Goal: Information Seeking & Learning: Learn about a topic

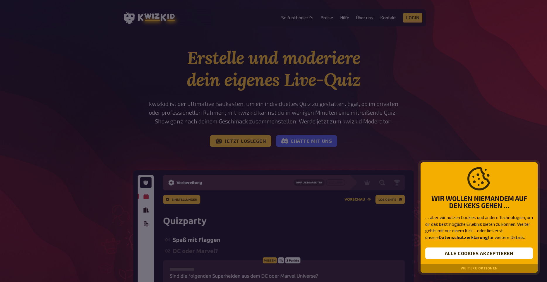
drag, startPoint x: 362, startPoint y: 63, endPoint x: 379, endPoint y: 90, distance: 32.0
click at [364, 64] on div at bounding box center [273, 141] width 547 height 282
click at [476, 265] on div "Weitere Optionen" at bounding box center [479, 268] width 117 height 9
click at [475, 269] on button "Weitere Optionen" at bounding box center [479, 268] width 37 height 4
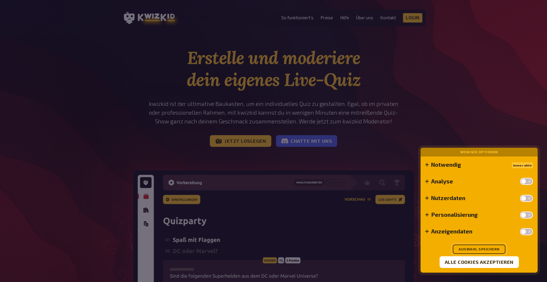
click at [474, 247] on button "Auswahl speichern" at bounding box center [479, 249] width 53 height 9
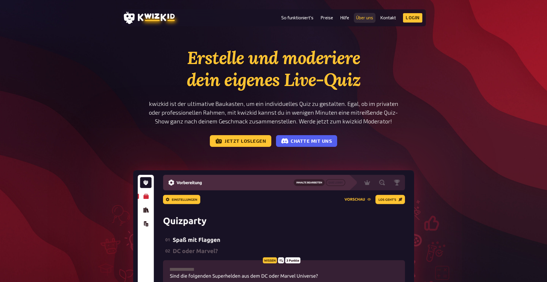
click at [364, 19] on link "Über uns" at bounding box center [364, 17] width 17 height 5
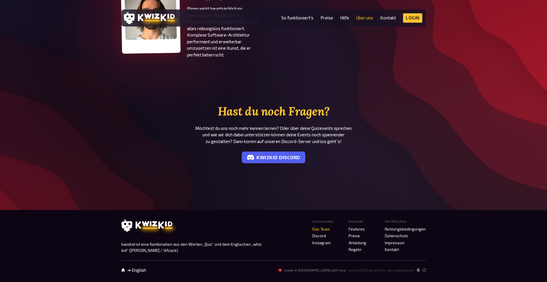
scroll to position [510, 0]
click at [390, 243] on link "Impressum" at bounding box center [395, 243] width 20 height 5
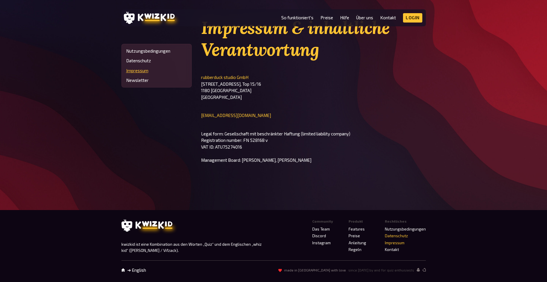
click at [392, 235] on link "Datenschutz" at bounding box center [396, 236] width 23 height 5
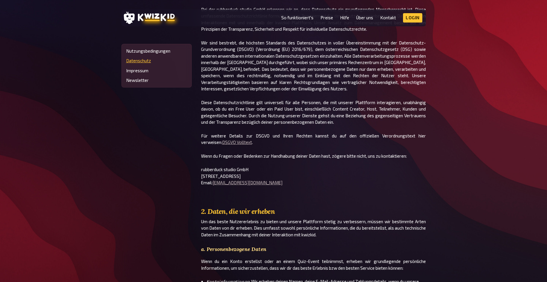
scroll to position [80, 0]
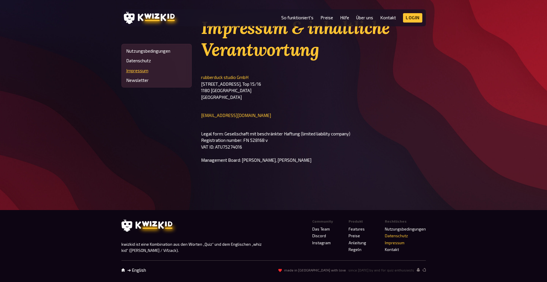
scroll to position [45, 0]
click at [321, 16] on link "Preise" at bounding box center [327, 17] width 13 height 5
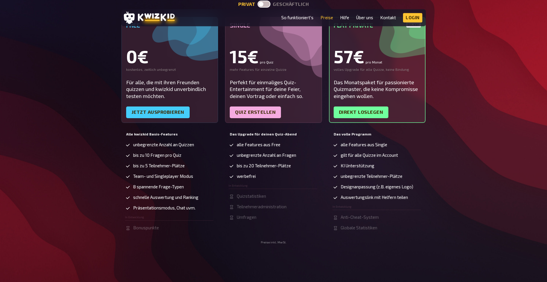
scroll to position [115, 0]
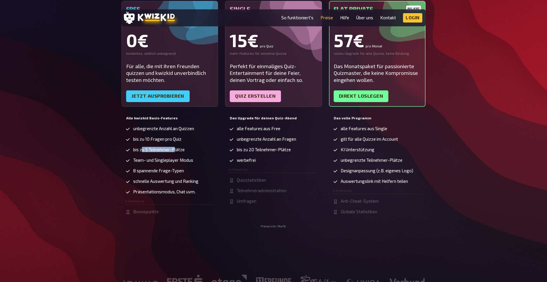
drag, startPoint x: 144, startPoint y: 171, endPoint x: 179, endPoint y: 167, distance: 35.1
click at [179, 152] on span "bis zu 5 Teilnehmer-Plätze" at bounding box center [159, 149] width 52 height 5
click at [184, 152] on span "bis zu 5 Teilnehmer-Plätze" at bounding box center [159, 149] width 52 height 5
drag, startPoint x: 152, startPoint y: 179, endPoint x: 174, endPoint y: 183, distance: 22.3
click at [174, 183] on ul "unbegrenzte Anzahl an Quizzen bis zu 10 Fragen pro Quiz bis zu 5 Teilnehmer-Plä…" at bounding box center [169, 170] width 89 height 89
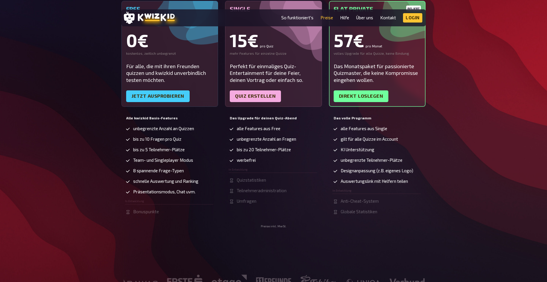
click at [175, 183] on ul "unbegrenzte Anzahl an Quizzen bis zu 10 Fragen pro Quiz bis zu 5 Teilnehmer-Plä…" at bounding box center [169, 170] width 89 height 89
drag, startPoint x: 132, startPoint y: 189, endPoint x: 192, endPoint y: 189, distance: 60.0
click at [192, 174] on li "8 spannende Frage-Typen" at bounding box center [169, 171] width 89 height 6
click at [165, 184] on span "schnelle Auswertung und Ranking" at bounding box center [165, 181] width 65 height 5
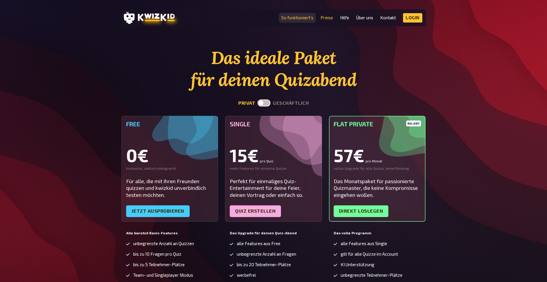
click at [282, 16] on link "So funktioniert's" at bounding box center [297, 17] width 32 height 5
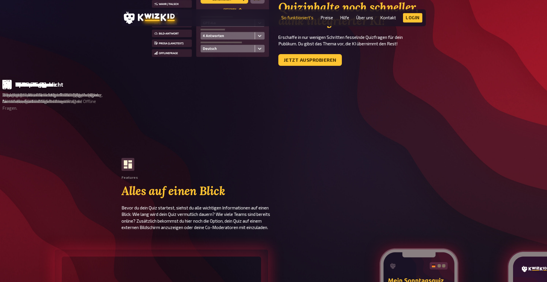
scroll to position [387, 0]
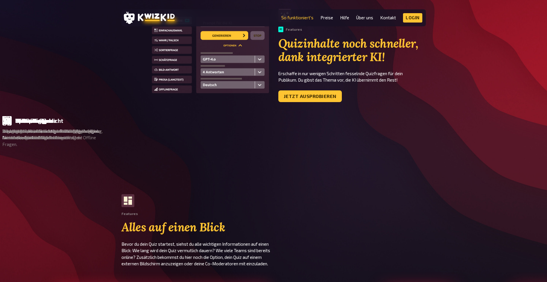
drag, startPoint x: 170, startPoint y: 146, endPoint x: 292, endPoint y: 152, distance: 122.0
click at [293, 148] on div "Offline Fragen Zeichnungen oder andere interaktive Ideen sollen überreicht werd…" at bounding box center [273, 132] width 547 height 32
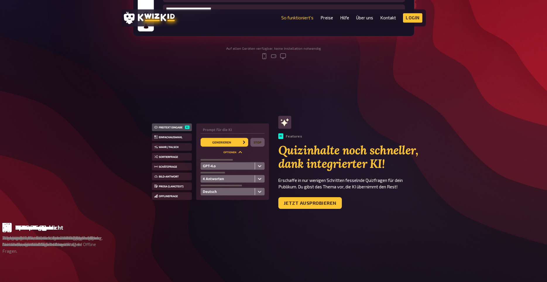
scroll to position [351, 0]
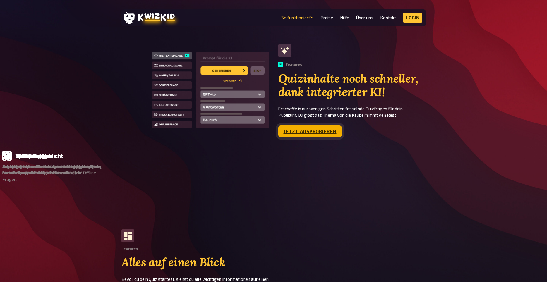
click at [309, 137] on link "Jetzt ausprobieren" at bounding box center [310, 132] width 64 height 12
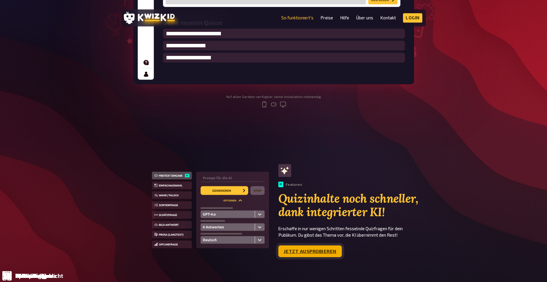
scroll to position [211, 0]
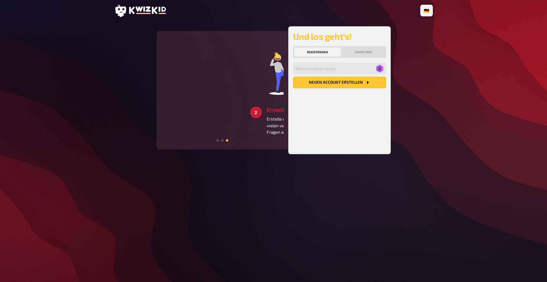
click at [220, 112] on div "2 Erstellen Erstelle unkompliziert deine eigenen Fragen mit vielen verschiedene…" at bounding box center [222, 90] width 122 height 109
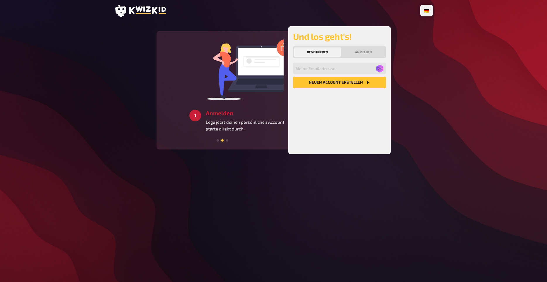
click at [138, 110] on main "1 Anmelden Lege jetzt deinen persönlichen Account an und starte direkt durch. 2…" at bounding box center [273, 90] width 319 height 128
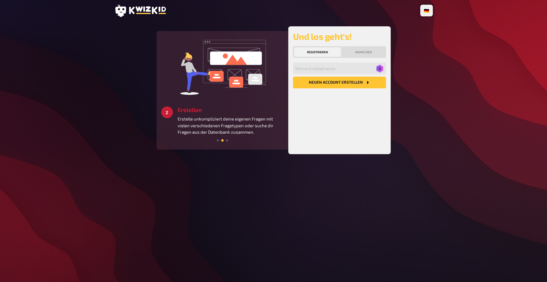
click at [415, 32] on main "1 Anmelden Lege jetzt deinen persönlichen Account an und starte direkt durch. 2…" at bounding box center [273, 90] width 319 height 128
